Goal: Task Accomplishment & Management: Manage account settings

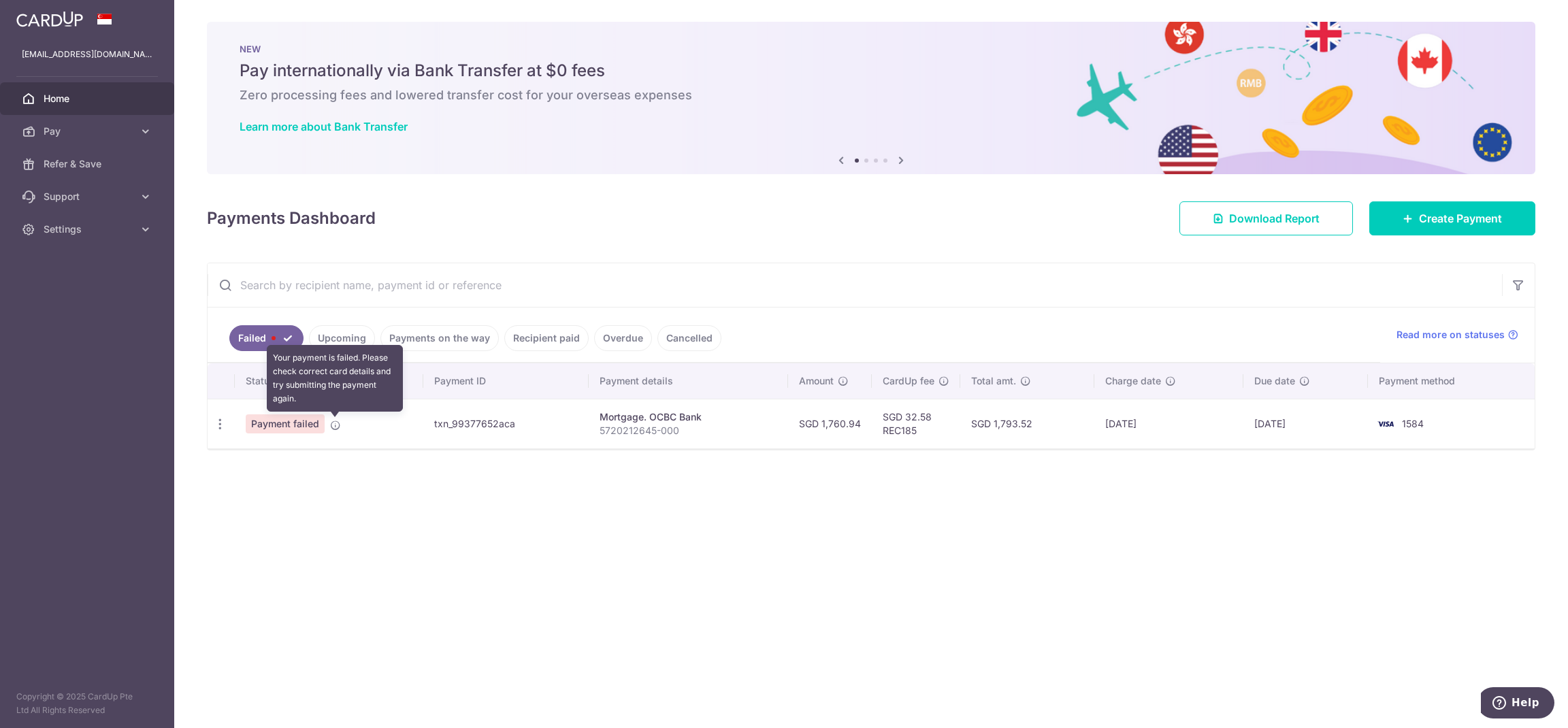
click at [333, 427] on icon at bounding box center [335, 425] width 11 height 11
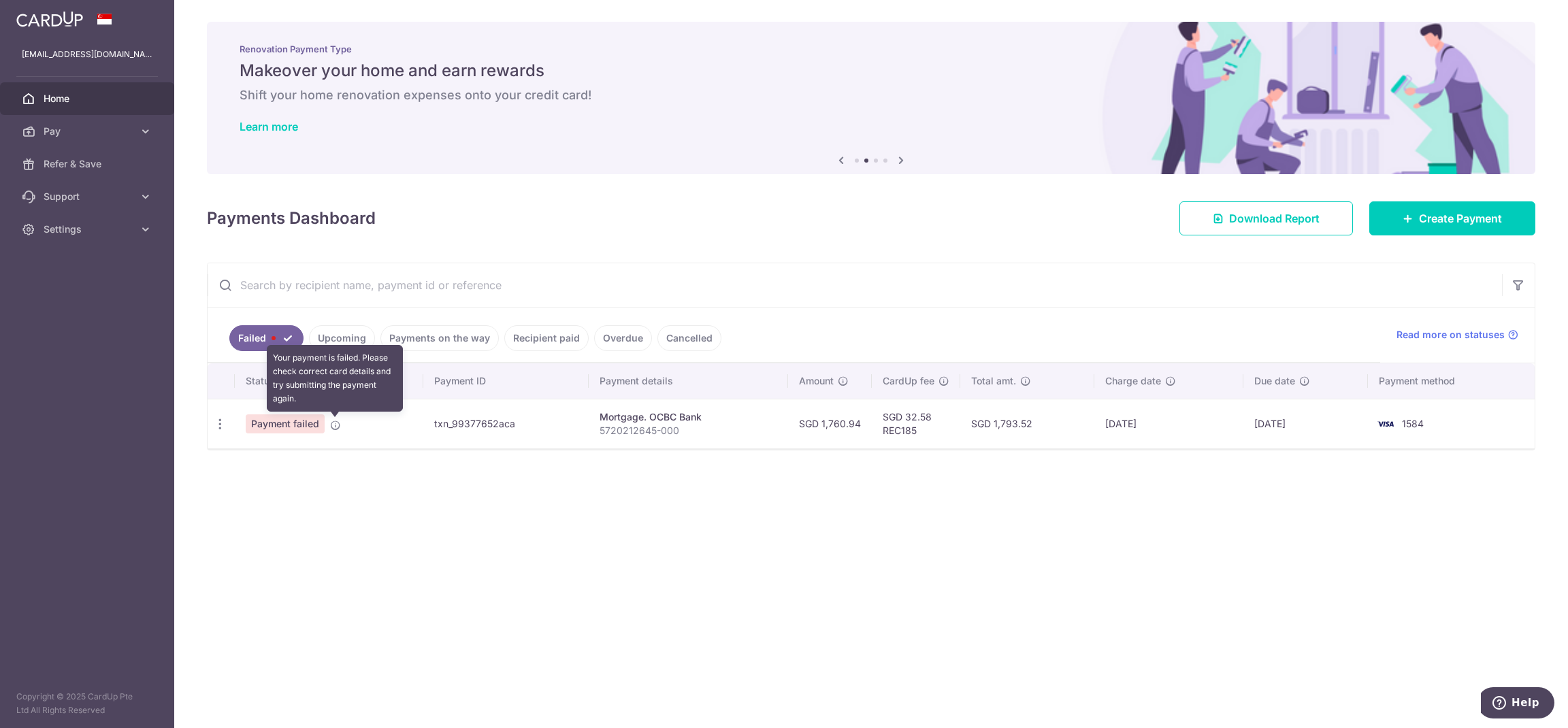
click at [334, 427] on icon at bounding box center [335, 425] width 11 height 11
click at [220, 428] on icon "button" at bounding box center [220, 424] width 15 height 15
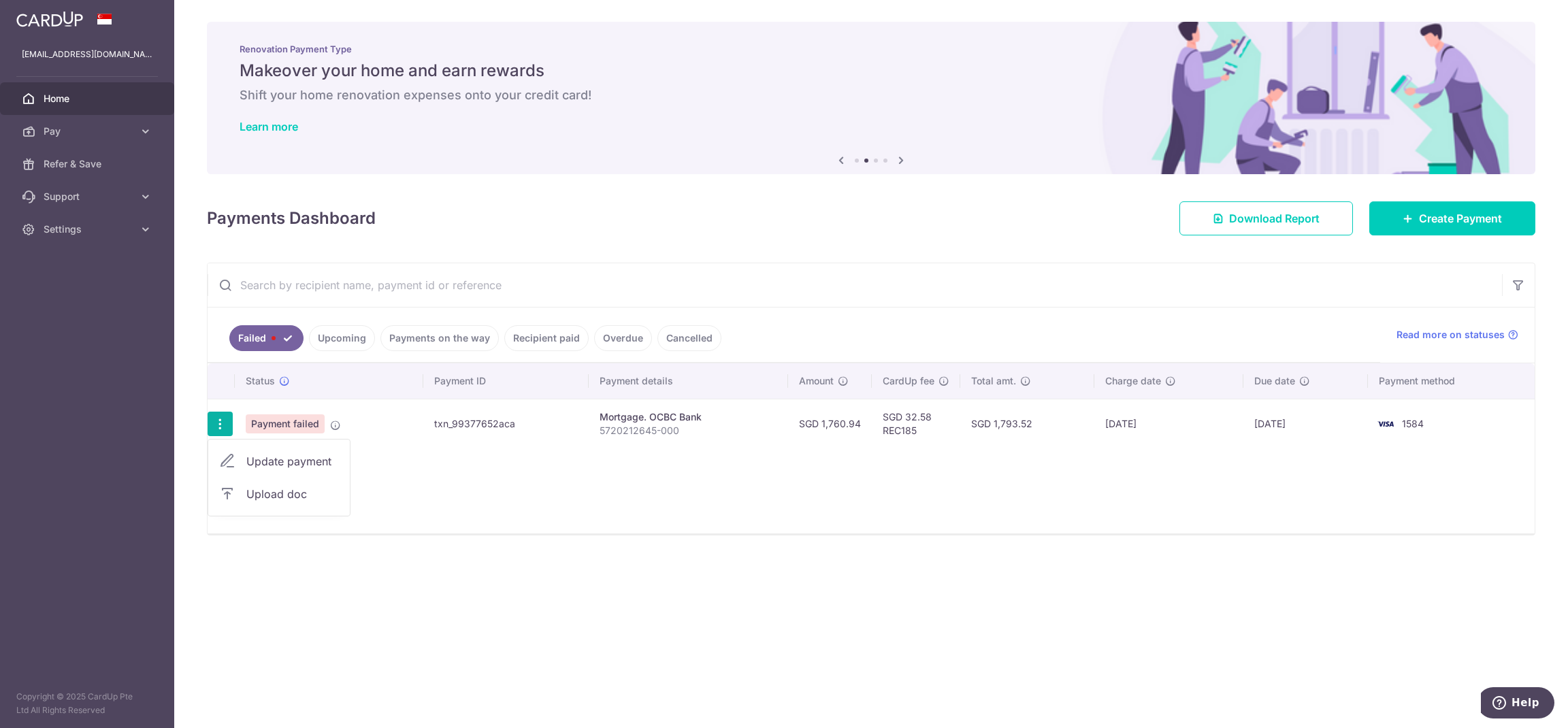
click at [304, 461] on span "Update payment" at bounding box center [292, 460] width 92 height 16
radio input "true"
type input "1,760.94"
type input "5720212645-000"
type input "REC185"
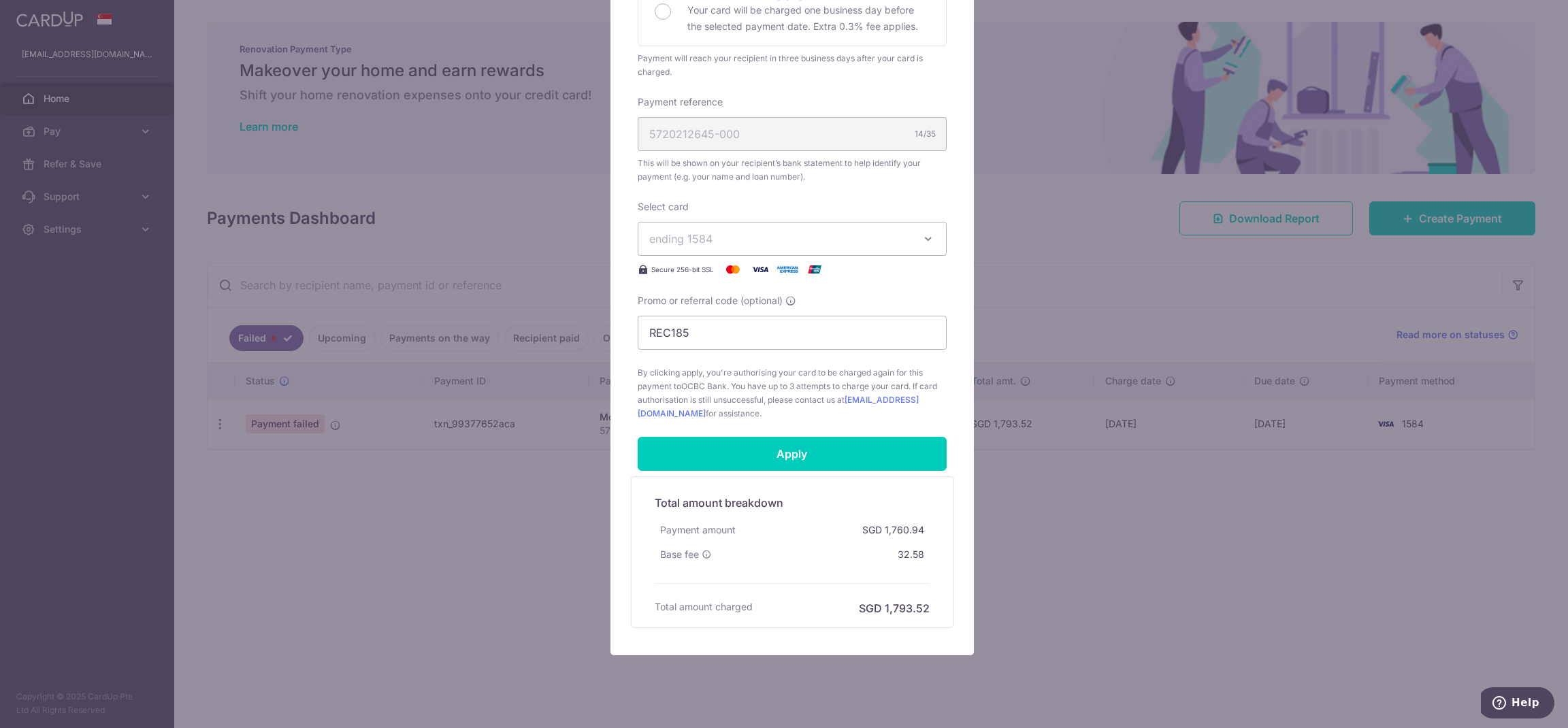
scroll to position [355, 0]
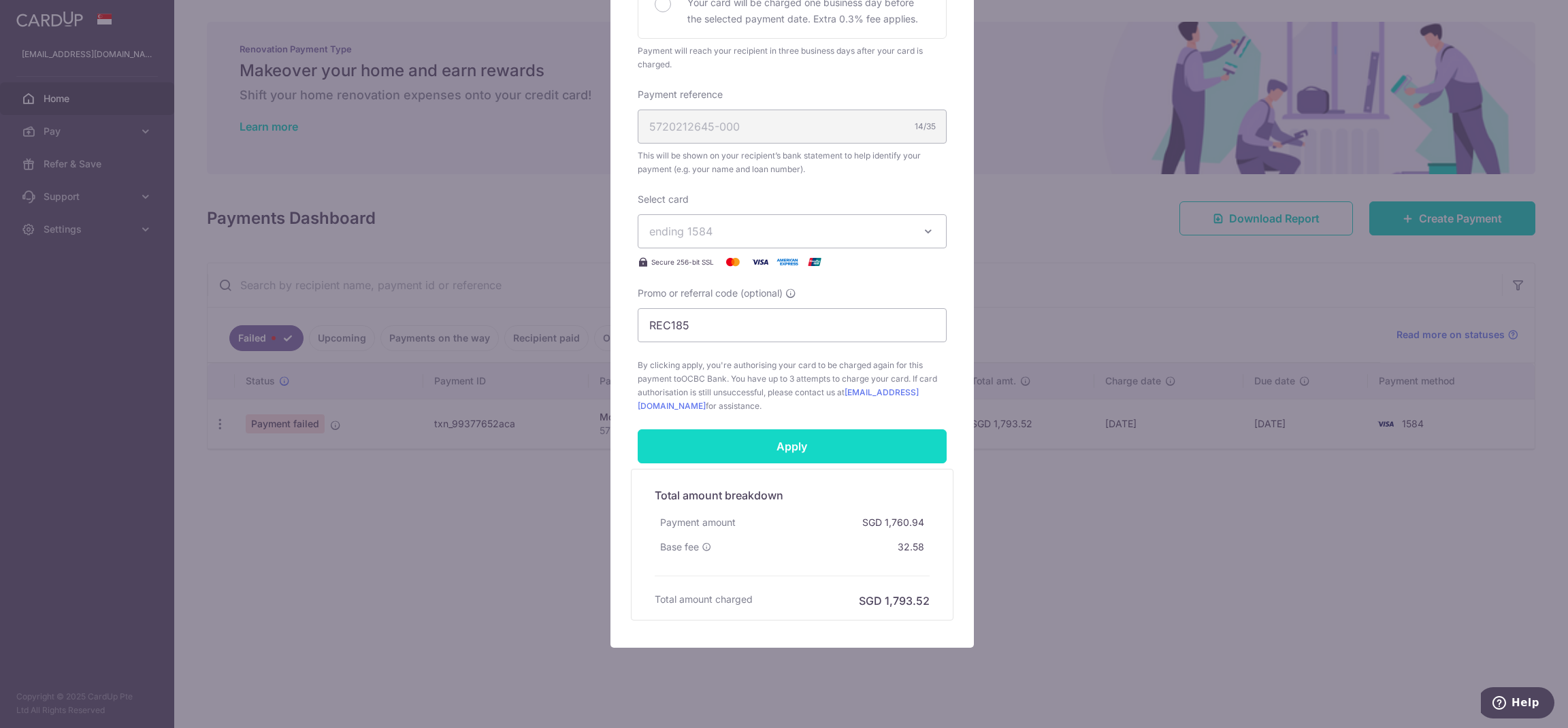
click at [856, 448] on input "Apply" at bounding box center [792, 446] width 309 height 34
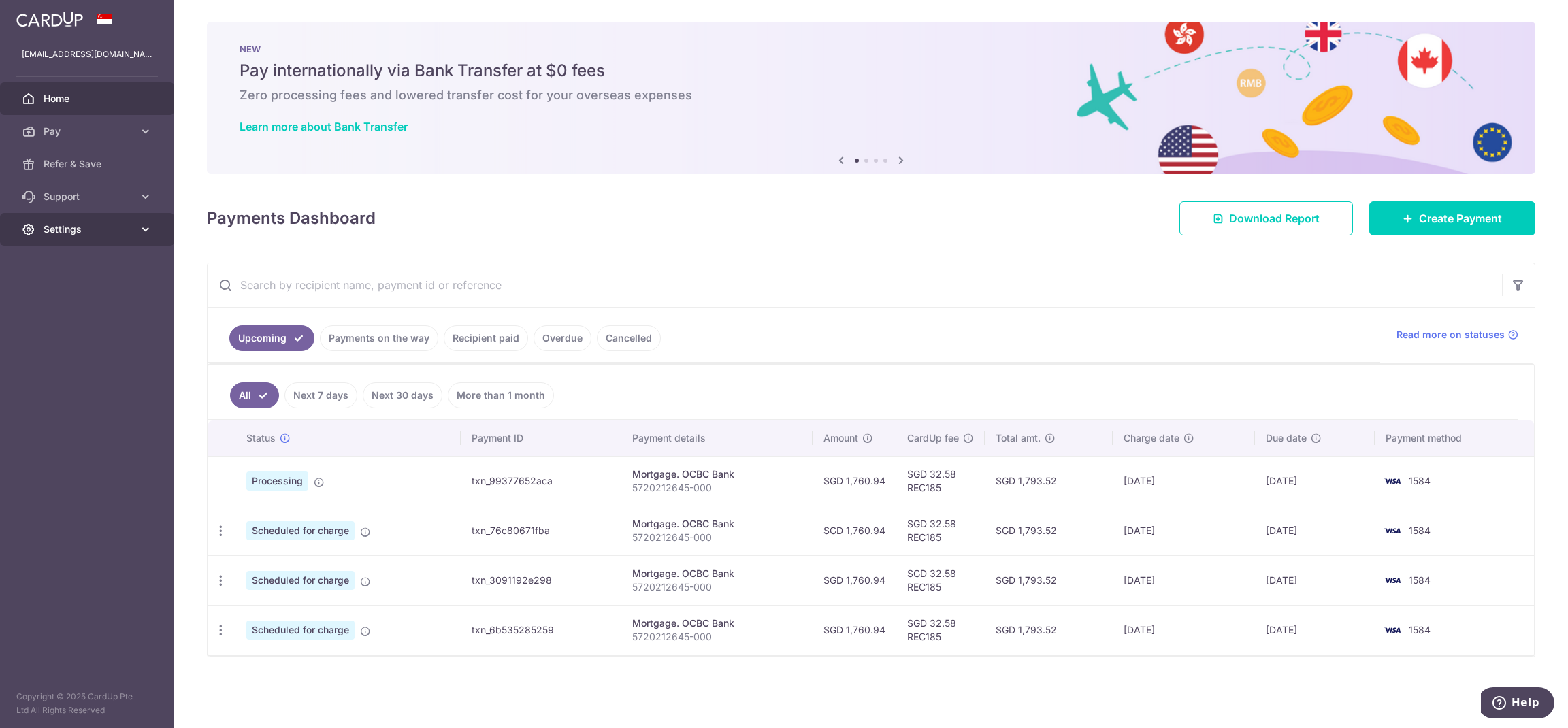
click at [131, 232] on span "Settings" at bounding box center [88, 229] width 90 height 14
click at [970, 294] on input "text" at bounding box center [854, 284] width 1294 height 44
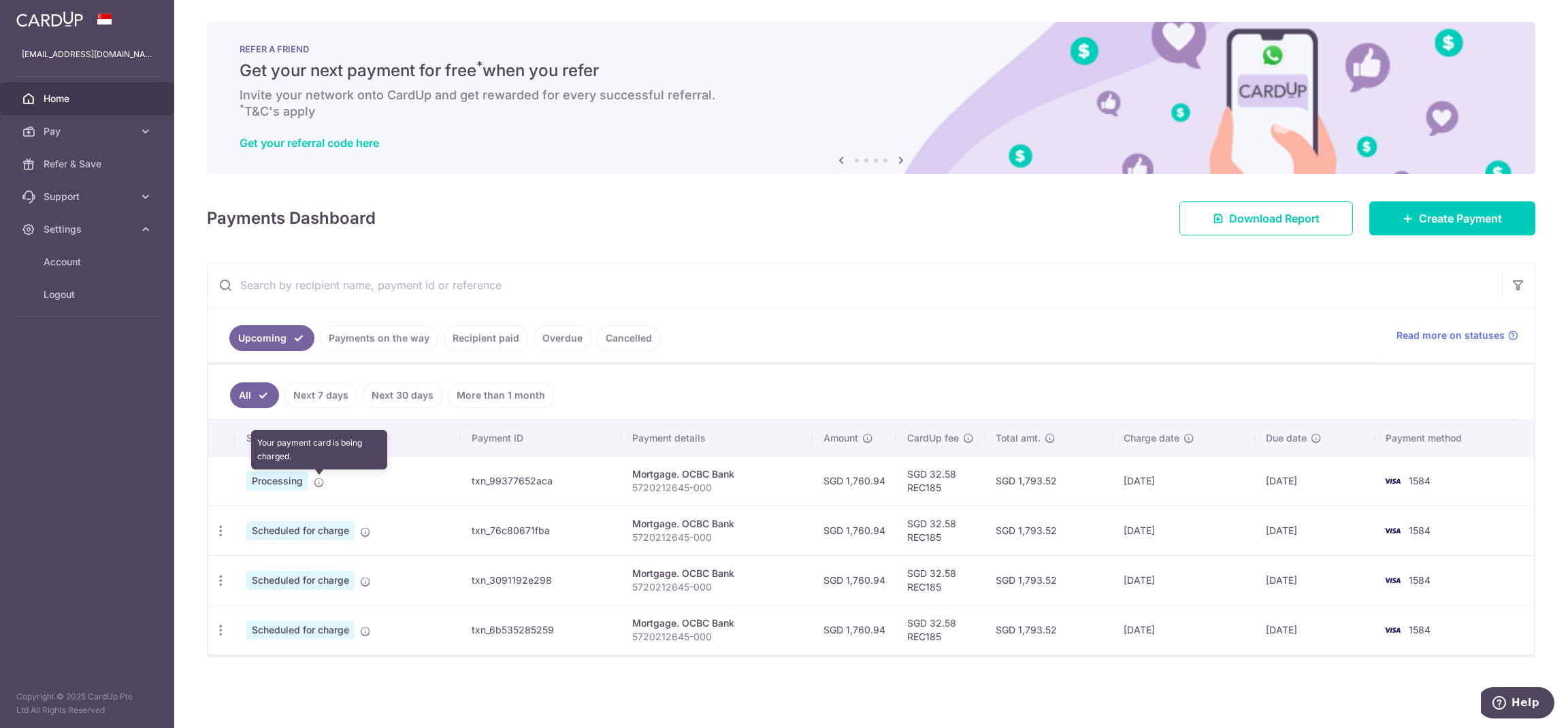
click at [323, 486] on icon at bounding box center [319, 482] width 11 height 11
click at [92, 293] on span "Logout" at bounding box center [88, 294] width 90 height 14
